Goal: Transaction & Acquisition: Purchase product/service

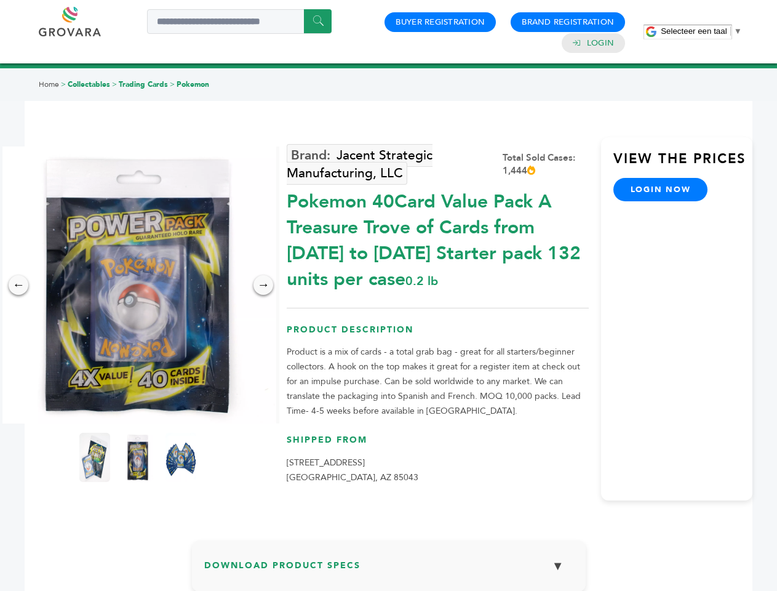
click at [702, 31] on span "Selecteer een taal" at bounding box center [694, 30] width 66 height 9
click at [138, 285] on img at bounding box center [137, 284] width 277 height 277
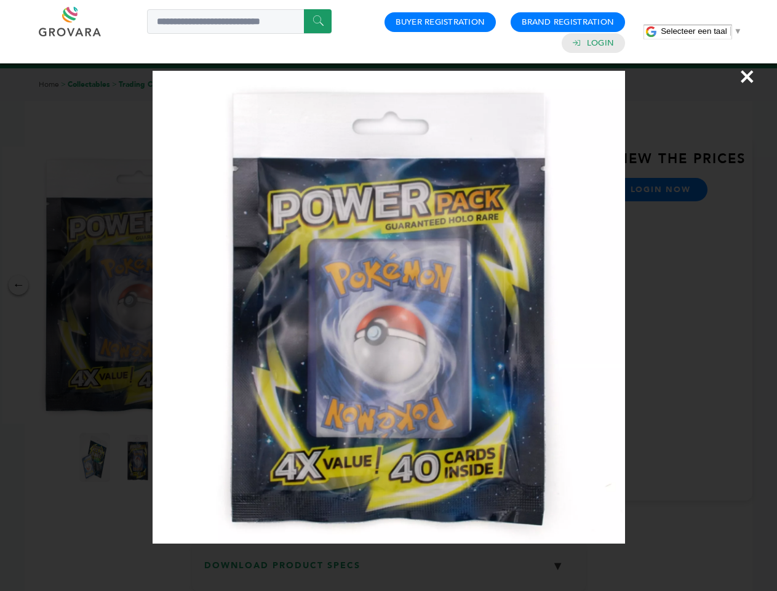
click at [18, 285] on div "×" at bounding box center [388, 295] width 777 height 591
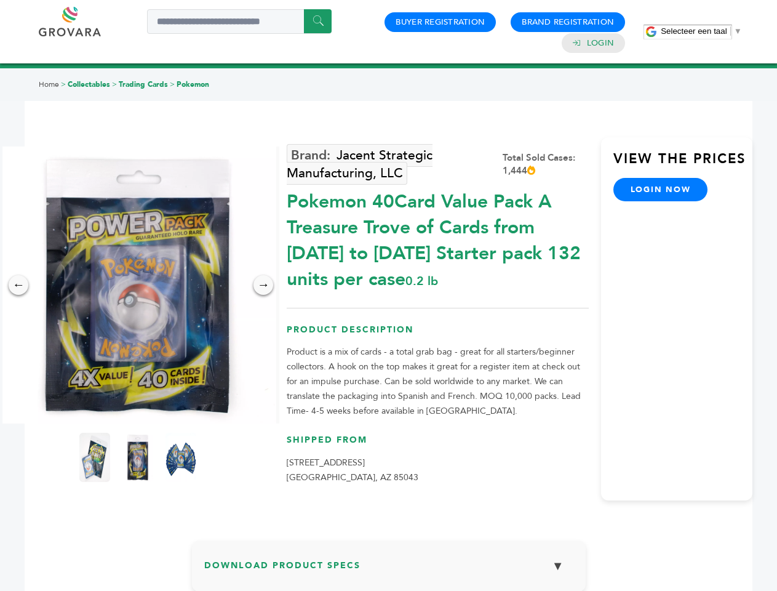
click at [263, 285] on div "→" at bounding box center [264, 285] width 20 height 20
click at [95, 457] on img at bounding box center [94, 457] width 31 height 49
click at [0, 0] on div "×" at bounding box center [0, 0] width 0 height 0
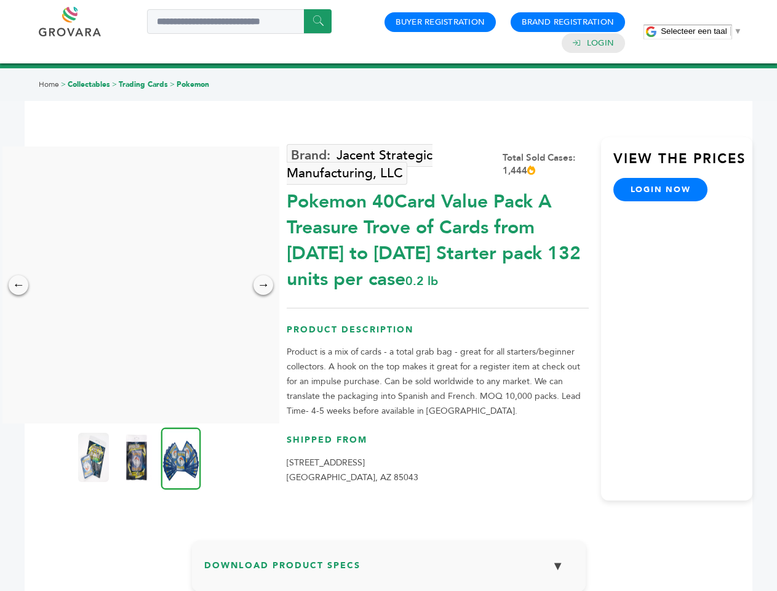
click at [181, 457] on img at bounding box center [181, 458] width 40 height 62
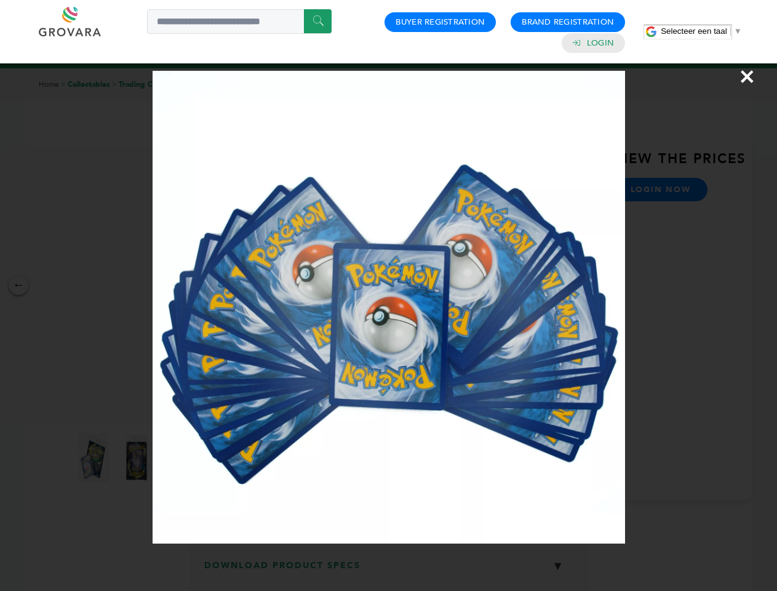
click at [389, 570] on div "×" at bounding box center [388, 295] width 777 height 591
